Goal: Communication & Community: Ask a question

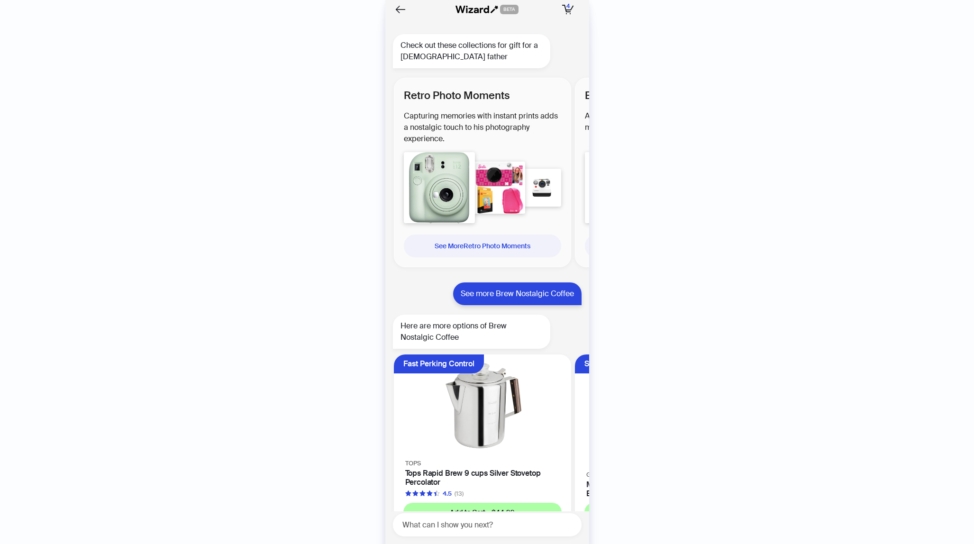
scroll to position [0, 357]
